Goal: Check status: Check status

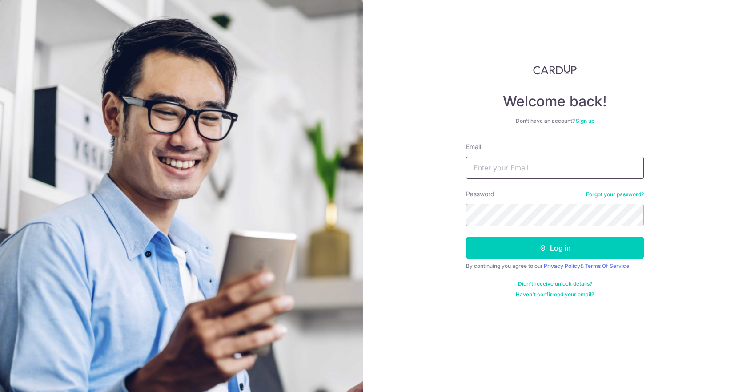
click at [489, 168] on input "Email" at bounding box center [555, 167] width 178 height 22
type input "[EMAIL_ADDRESS][DOMAIN_NAME]"
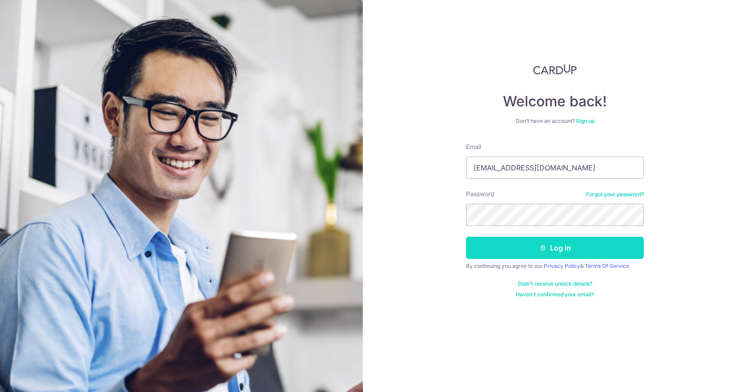
click at [500, 249] on button "Log in" at bounding box center [555, 247] width 178 height 22
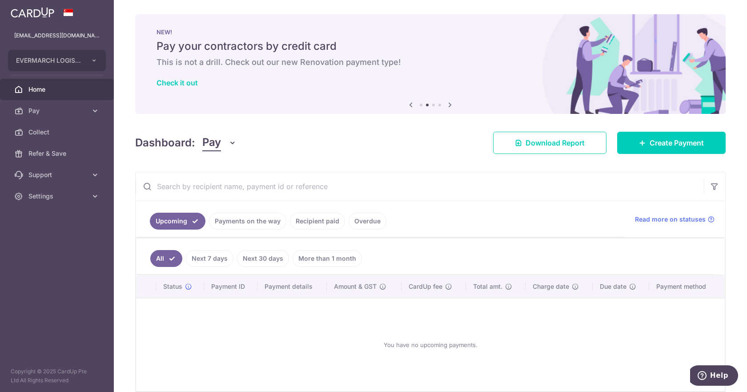
click at [245, 221] on link "Payments on the way" at bounding box center [247, 220] width 77 height 17
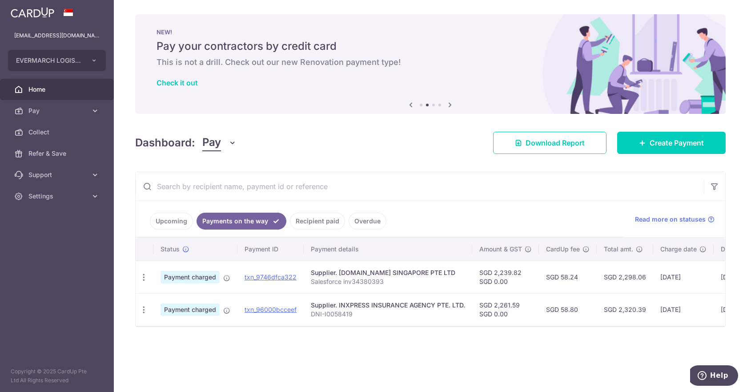
click at [305, 222] on link "Recipient paid" at bounding box center [317, 220] width 55 height 17
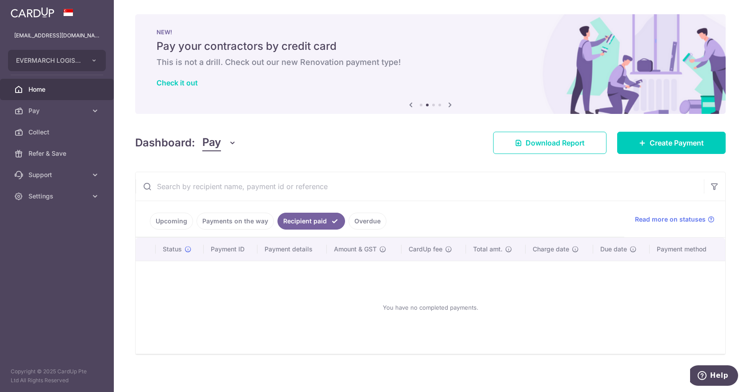
click at [243, 222] on link "Payments on the way" at bounding box center [234, 220] width 77 height 17
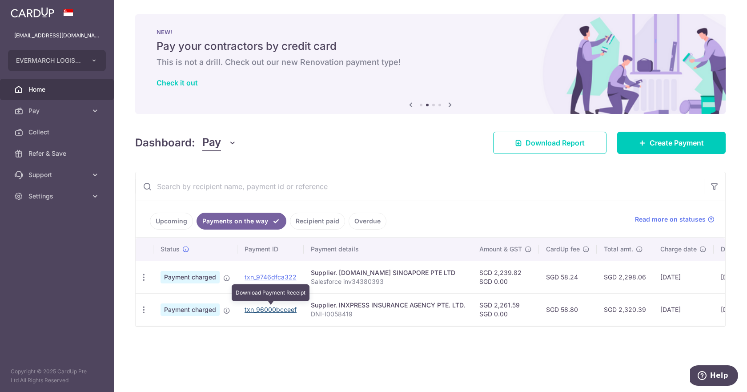
click at [290, 312] on link "txn_96000bcceef" at bounding box center [270, 309] width 52 height 8
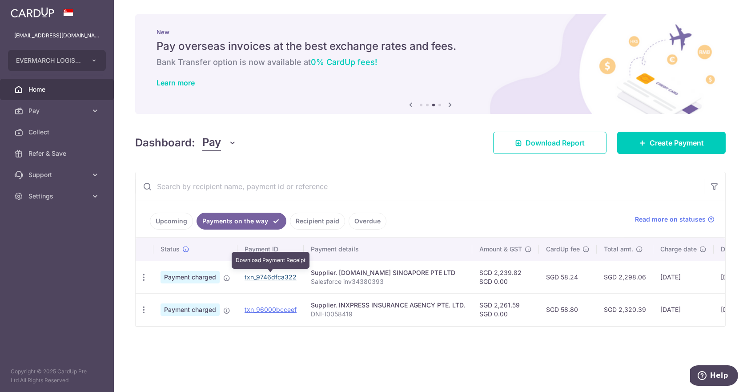
drag, startPoint x: 253, startPoint y: 278, endPoint x: 413, endPoint y: 32, distance: 293.1
click at [253, 278] on link "txn_9746dfca322" at bounding box center [270, 277] width 52 height 8
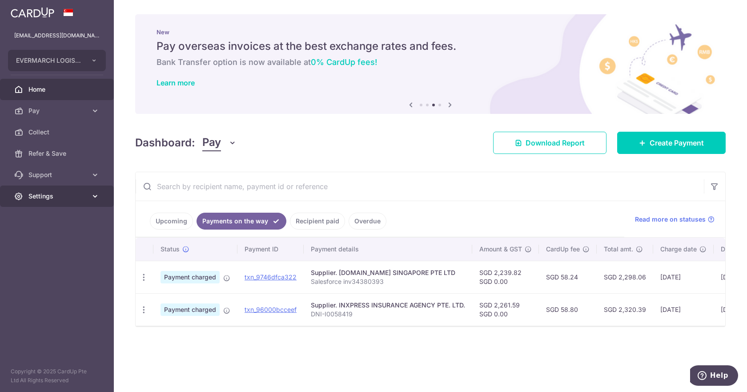
click at [43, 196] on span "Settings" at bounding box center [57, 196] width 59 height 9
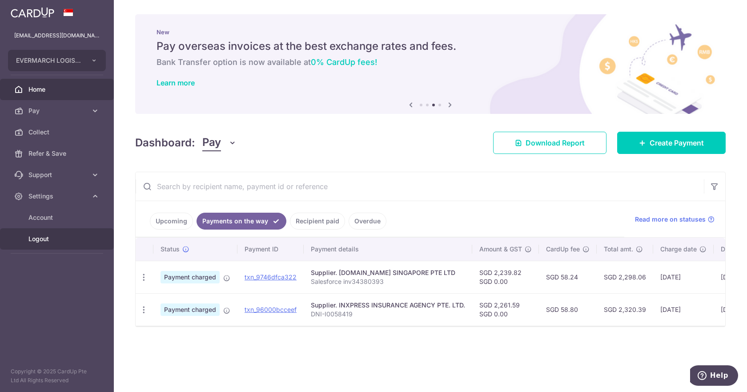
click at [43, 237] on span "Logout" at bounding box center [57, 238] width 59 height 9
